Goal: Use online tool/utility: Utilize a website feature to perform a specific function

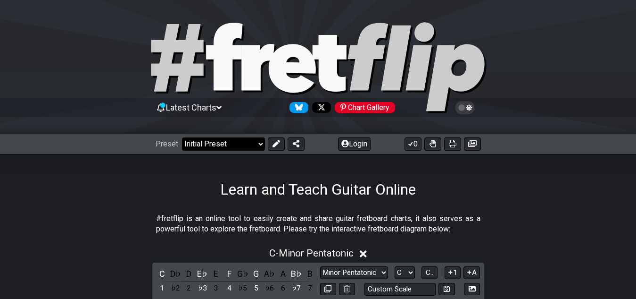
click at [246, 145] on select "Welcome to #fretflip! Initial Preset Custom Preset Minor Pentatonic Major Penta…" at bounding box center [223, 143] width 83 height 13
click at [165, 180] on div "Learn and Teach Guitar Online" at bounding box center [318, 176] width 636 height 44
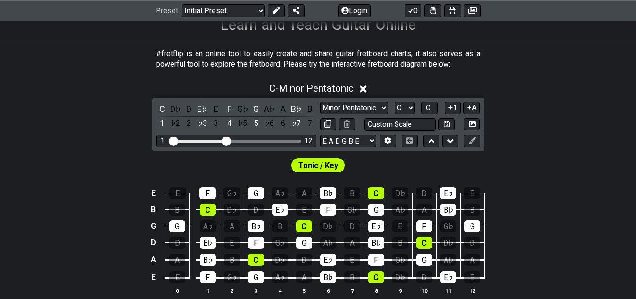
scroll to position [283, 0]
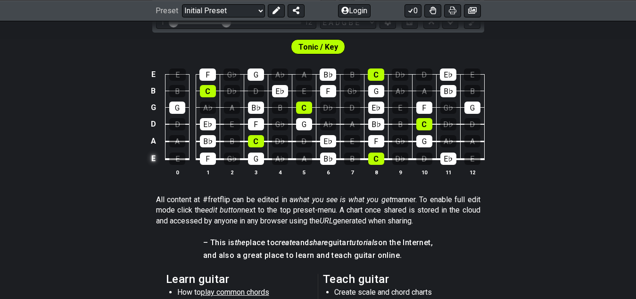
click at [150, 160] on td "E" at bounding box center [153, 159] width 11 height 18
click at [150, 160] on td "x" at bounding box center [153, 159] width 11 height 18
click at [150, 160] on td "o" at bounding box center [153, 159] width 11 height 18
click at [150, 161] on td at bounding box center [153, 159] width 11 height 18
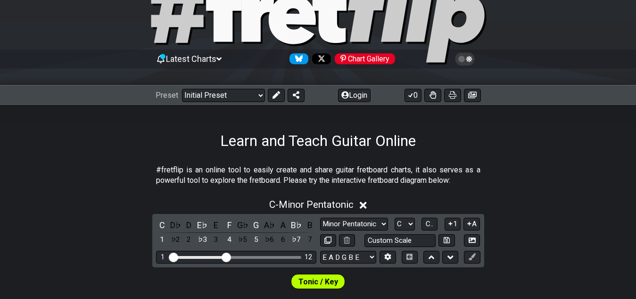
scroll to position [94, 0]
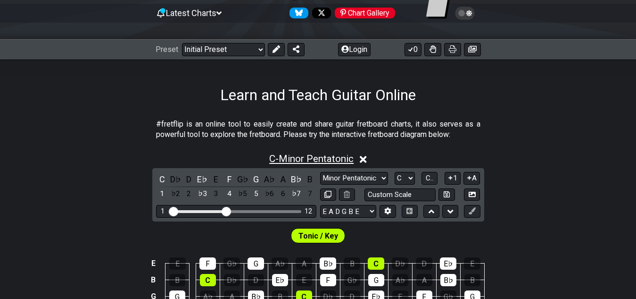
click at [277, 157] on span "C - Minor Pentatonic" at bounding box center [311, 158] width 84 height 11
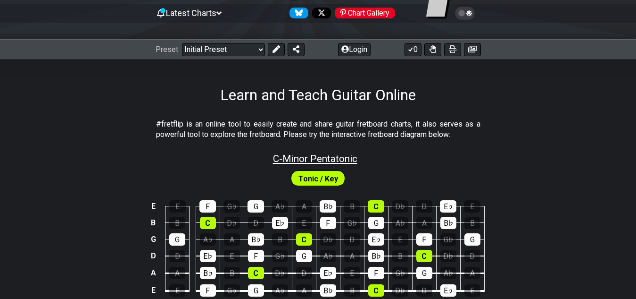
click at [277, 156] on span "C - Minor Pentatonic" at bounding box center [315, 158] width 84 height 11
select select "C"
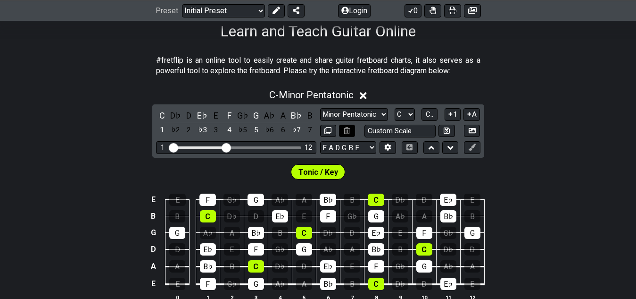
scroll to position [141, 0]
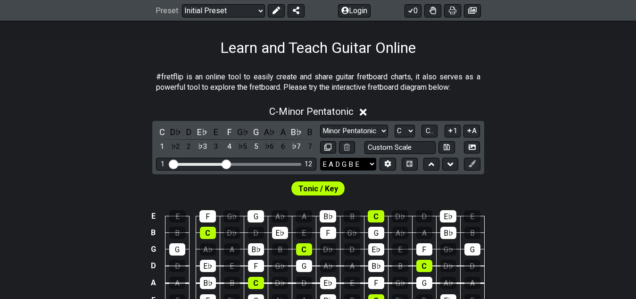
click at [373, 163] on select "E A D G B E E A D G B E E A D G B E B E A D F♯ B A D G C E A D A D G B E E♭ A♭ …" at bounding box center [348, 164] width 56 height 13
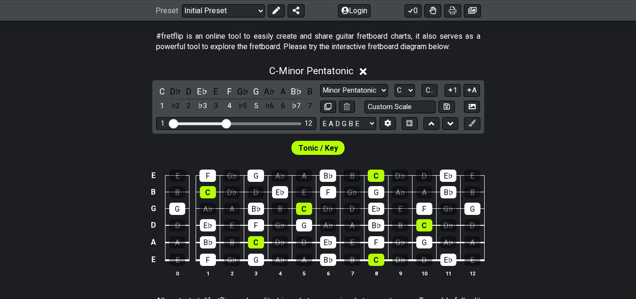
scroll to position [236, 0]
